Goal: Find specific page/section: Find specific page/section

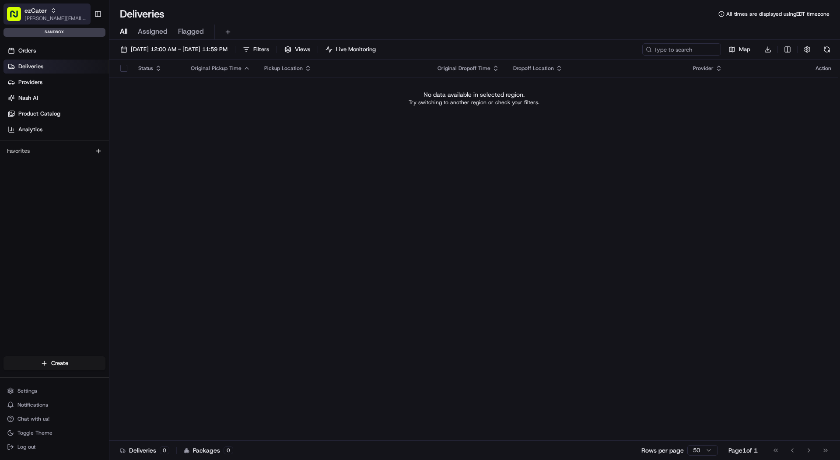
click at [64, 14] on div "ezCater" at bounding box center [55, 10] width 63 height 9
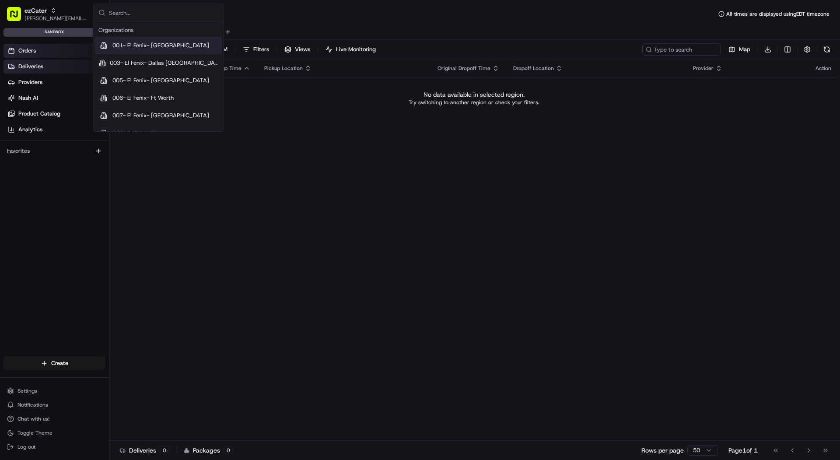
click at [56, 50] on link "Orders" at bounding box center [55, 51] width 105 height 14
